Goal: Task Accomplishment & Management: Use online tool/utility

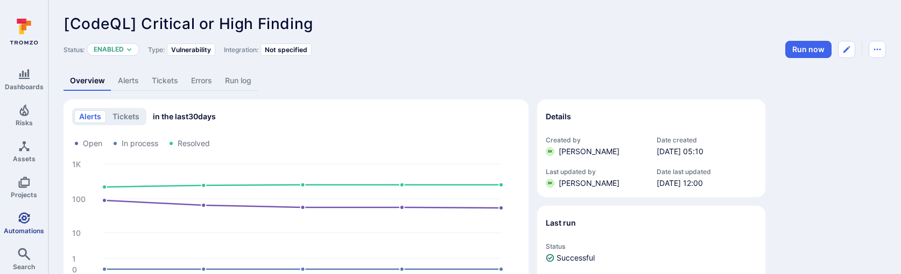
scroll to position [112, 0]
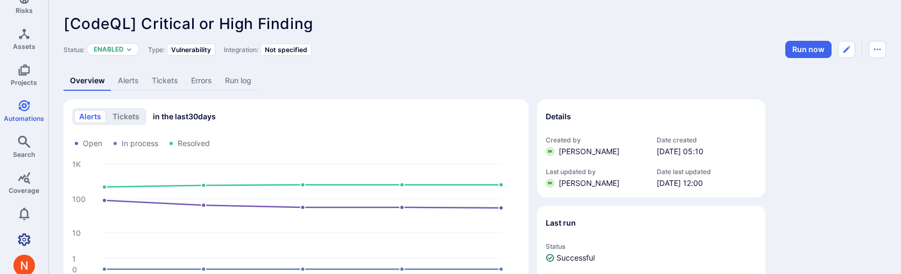
click at [19, 235] on icon "Settings" at bounding box center [24, 239] width 13 height 12
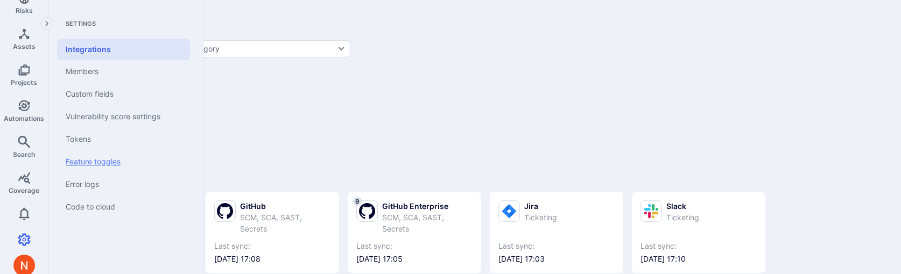
click at [82, 157] on link "Feature toggles" at bounding box center [123, 162] width 133 height 23
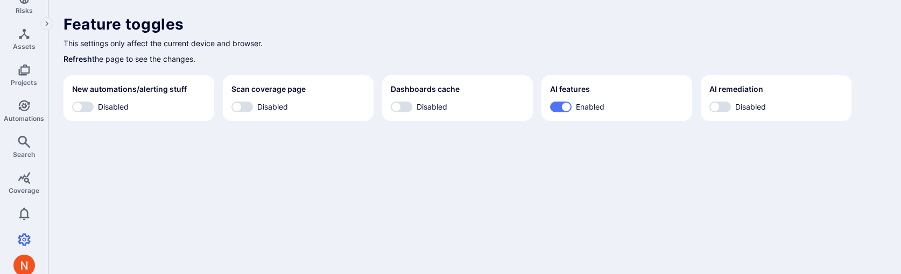
click at [363, 166] on body "Dashboards Risks Assets Projects Automations Search Coverage 0 Settings Integra…" at bounding box center [450, 137] width 901 height 274
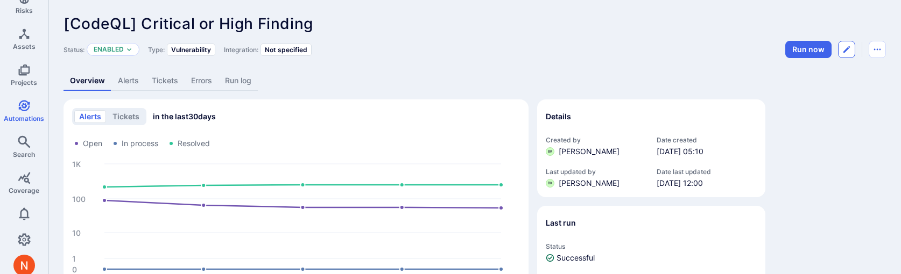
click at [845, 51] on icon "Edit automation" at bounding box center [846, 49] width 6 height 6
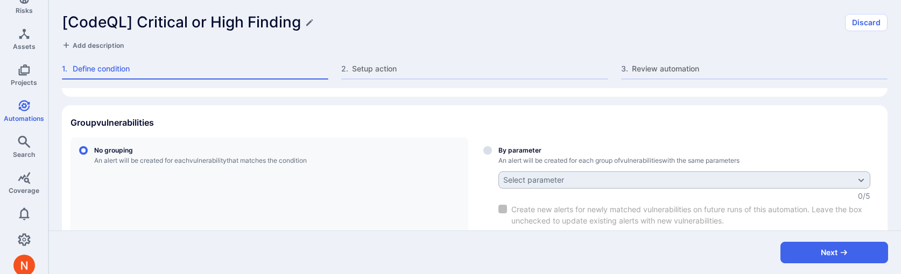
scroll to position [292, 0]
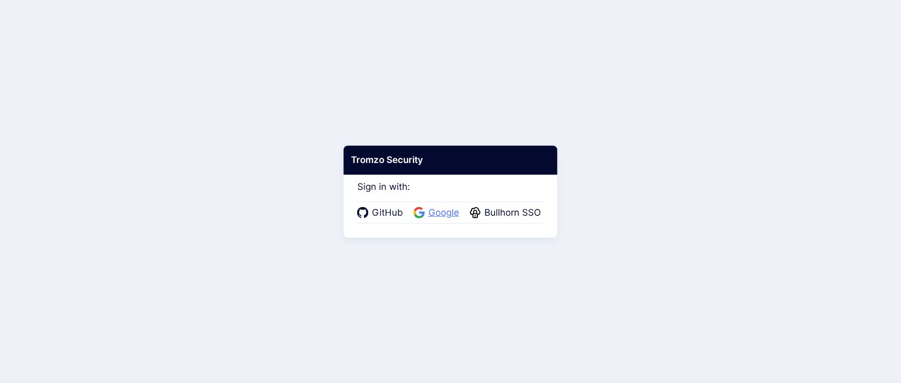
click at [429, 206] on span "Google" at bounding box center [443, 213] width 37 height 14
